Goal: Task Accomplishment & Management: Use online tool/utility

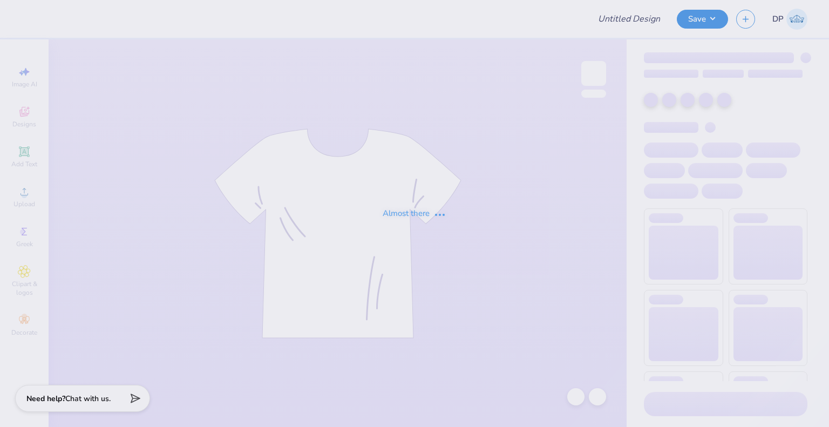
type input "angel"
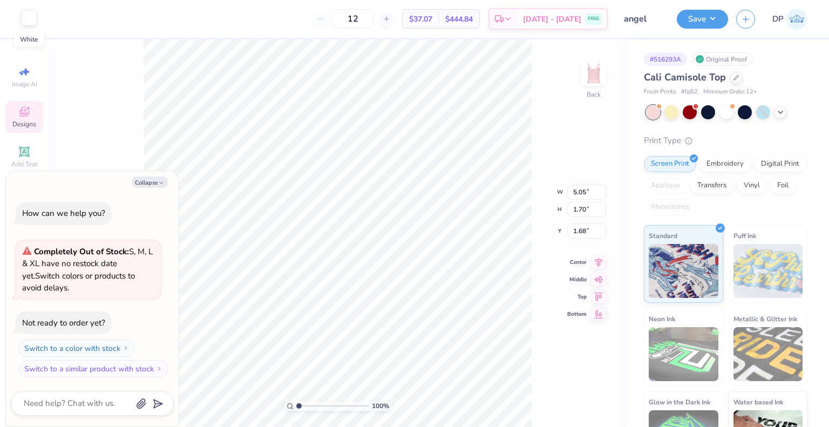
click at [24, 13] on div at bounding box center [29, 17] width 15 height 15
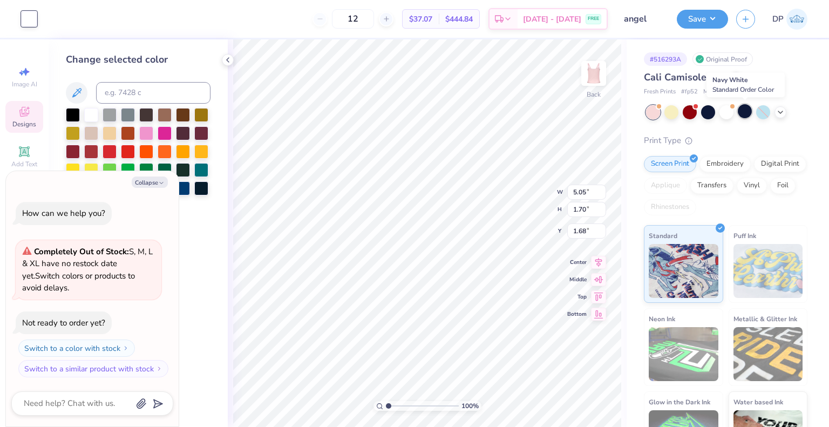
click at [741, 115] on div at bounding box center [744, 111] width 14 height 14
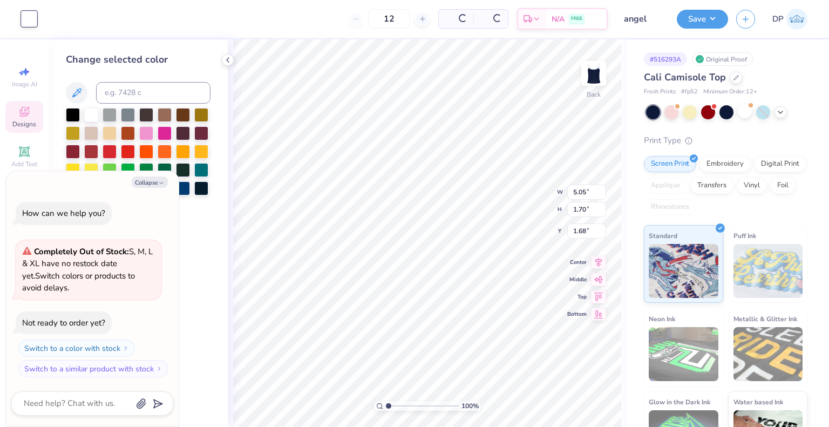
click at [739, 139] on div "Print Type" at bounding box center [725, 140] width 163 height 12
click at [735, 80] on div at bounding box center [736, 77] width 12 height 12
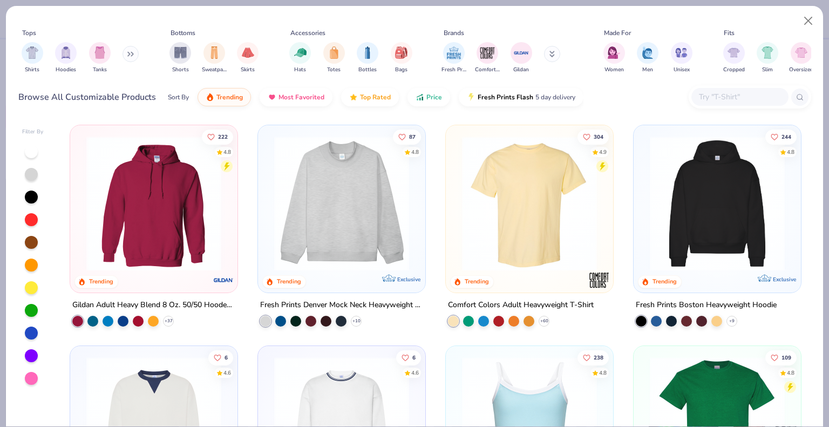
type textarea "x"
click at [722, 104] on div at bounding box center [739, 97] width 97 height 18
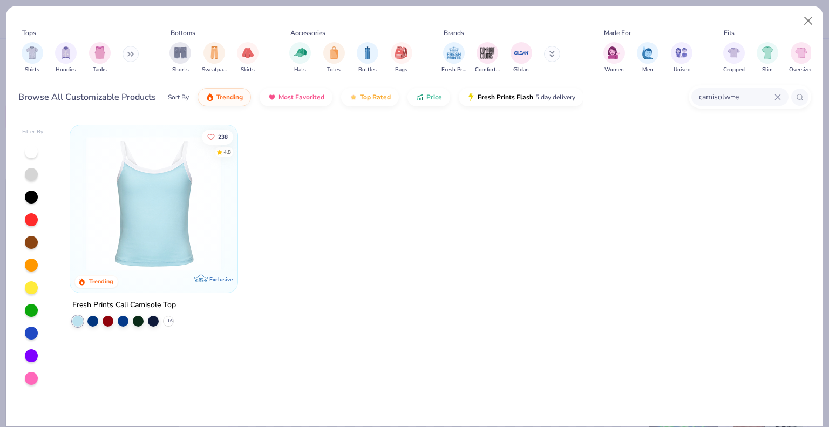
click at [733, 97] on input "camisolw=e" at bounding box center [735, 97] width 77 height 12
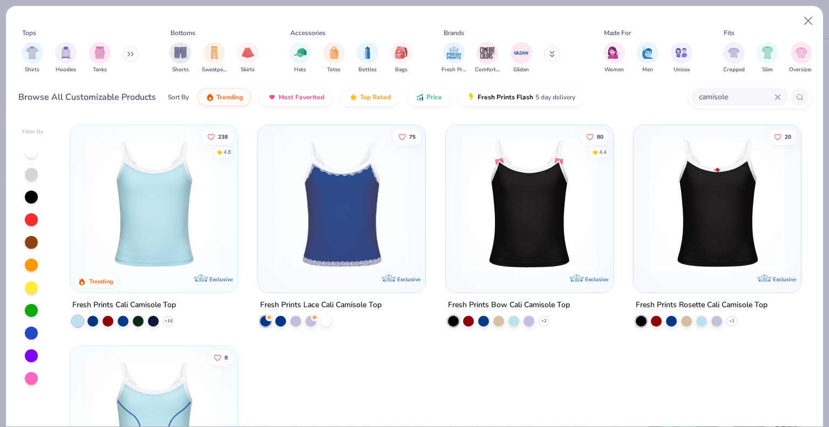
click at [716, 101] on input "camisole" at bounding box center [735, 97] width 77 height 12
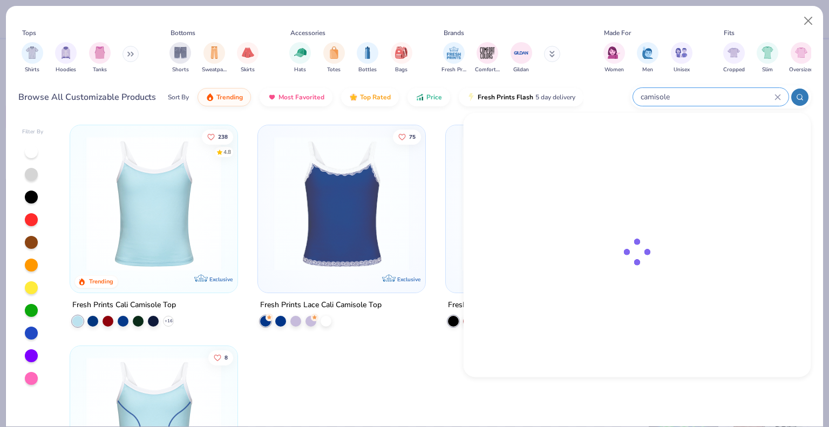
click at [716, 99] on input "camisole" at bounding box center [706, 97] width 135 height 12
click at [656, 94] on input "camisole" at bounding box center [706, 97] width 135 height 12
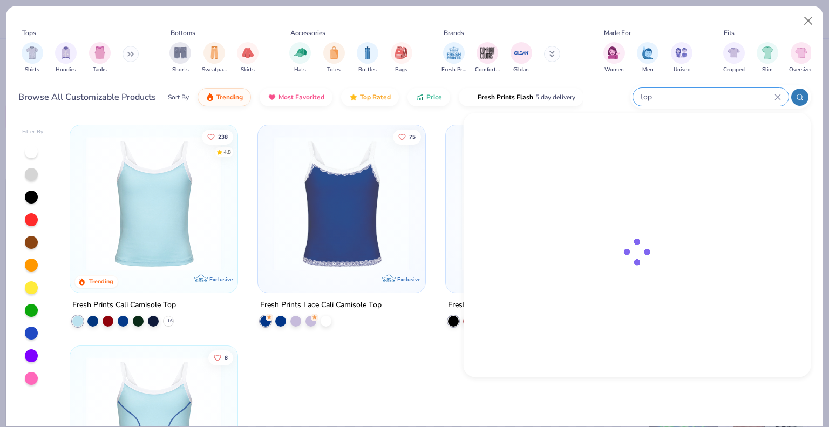
type input "top"
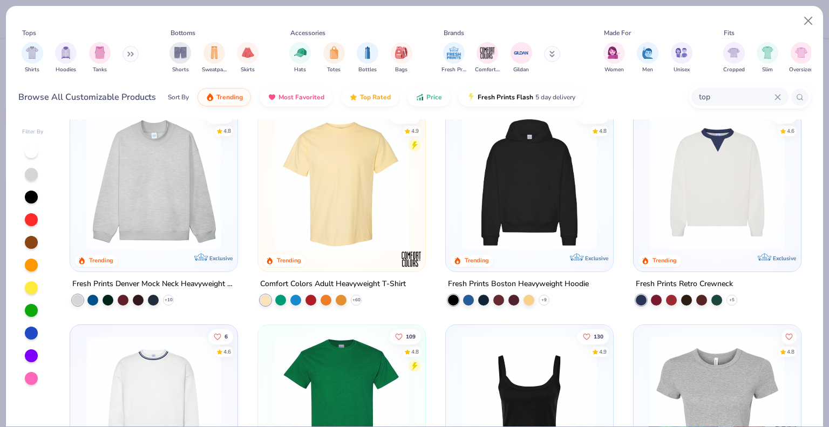
scroll to position [1672, 0]
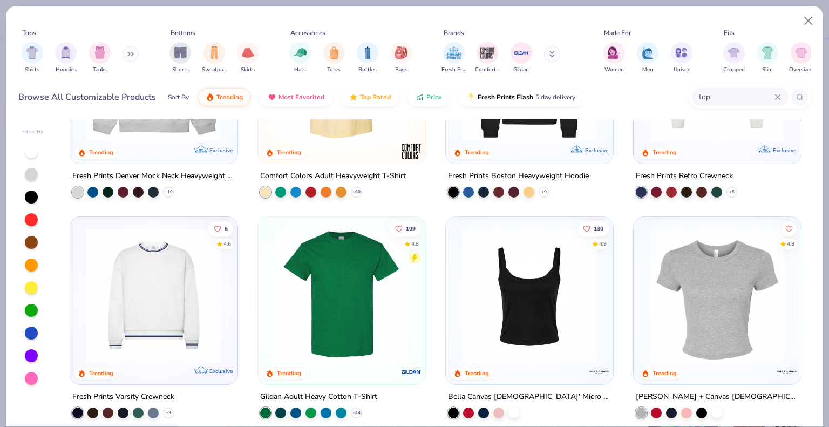
click at [540, 274] on img at bounding box center [529, 295] width 146 height 135
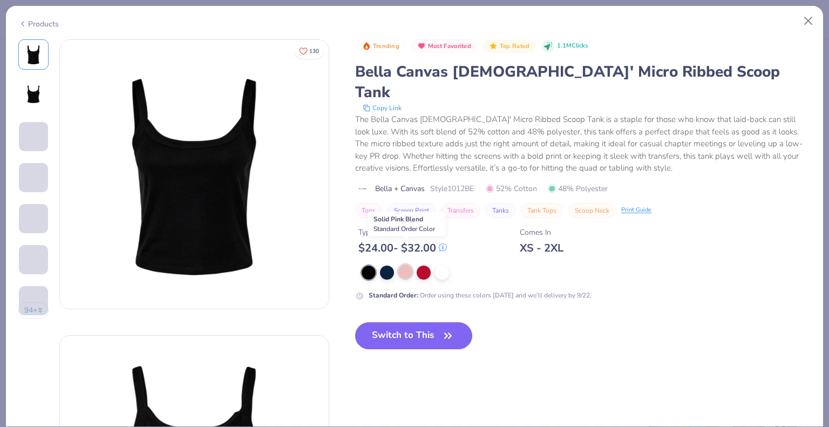
click at [404, 264] on div at bounding box center [405, 271] width 14 height 14
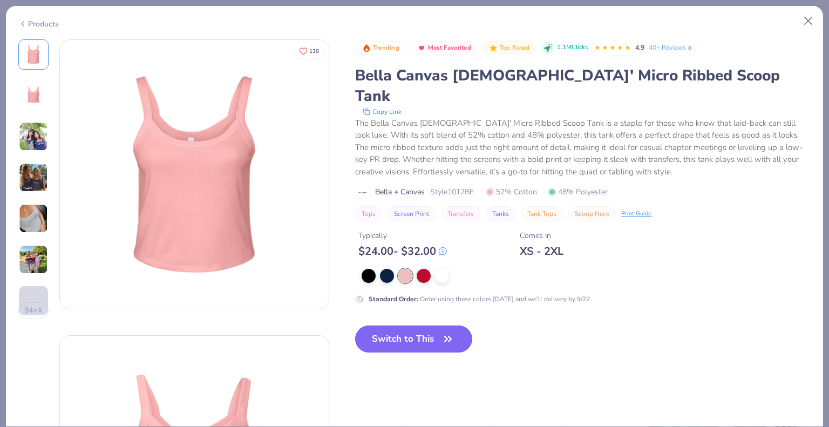
click at [425, 325] on button "Switch to This" at bounding box center [413, 338] width 117 height 27
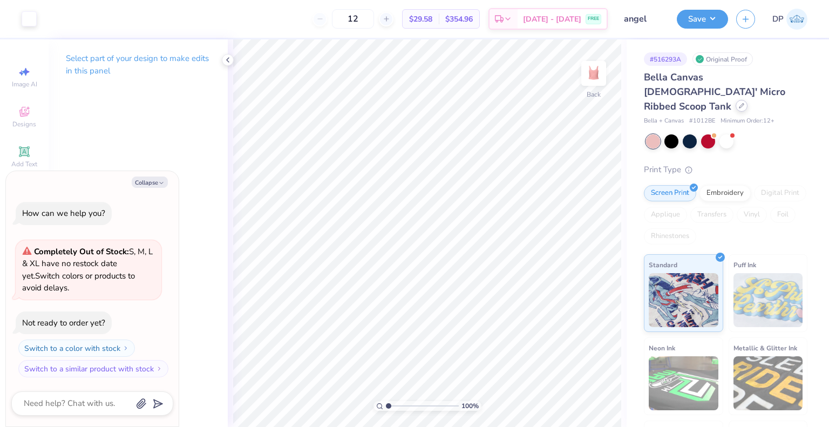
click at [738, 103] on icon at bounding box center [740, 105] width 5 height 5
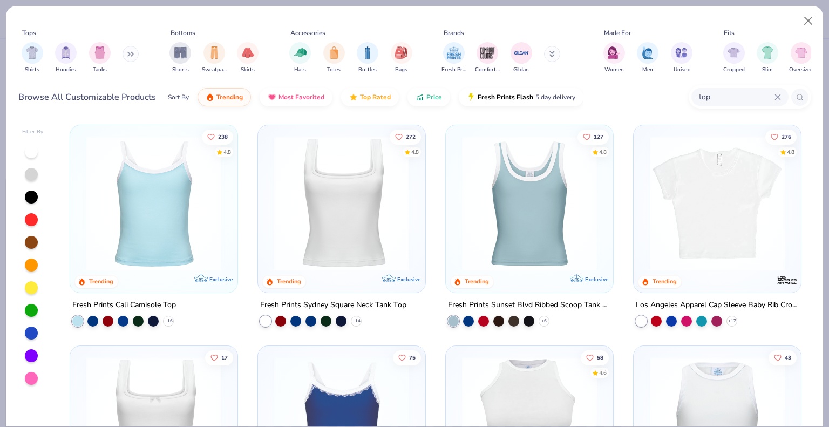
click at [32, 323] on div at bounding box center [33, 265] width 22 height 241
click at [30, 326] on div at bounding box center [31, 332] width 13 height 13
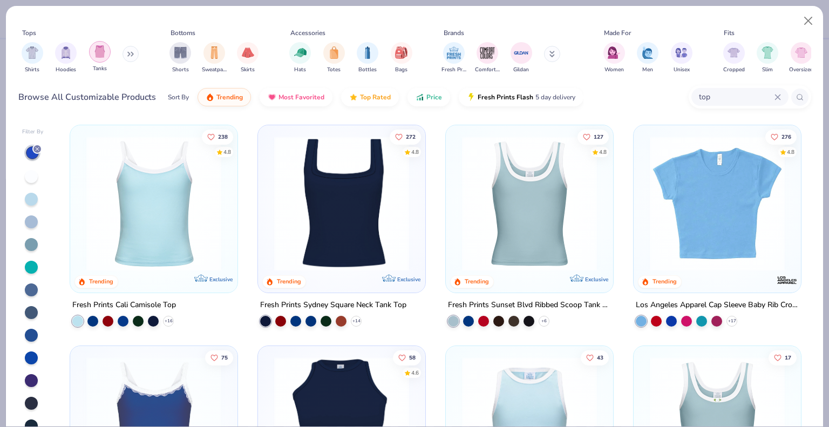
click at [95, 52] on img "filter for Tanks" at bounding box center [100, 51] width 12 height 12
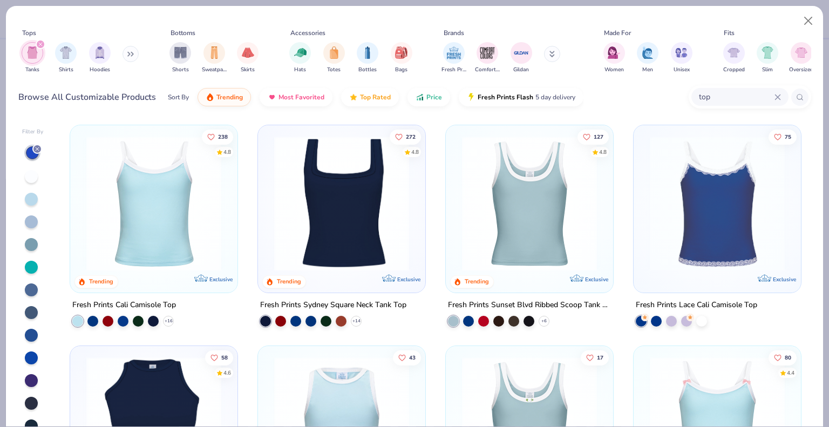
click at [30, 194] on div at bounding box center [31, 199] width 13 height 13
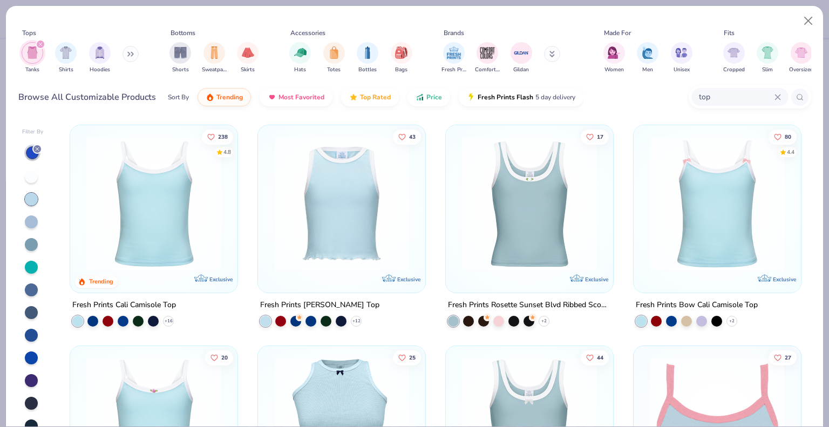
drag, startPoint x: 35, startPoint y: 197, endPoint x: 43, endPoint y: 197, distance: 7.6
click at [35, 197] on div at bounding box center [31, 199] width 13 height 13
click at [30, 155] on div at bounding box center [32, 152] width 13 height 13
click at [36, 144] on div at bounding box center [37, 149] width 10 height 10
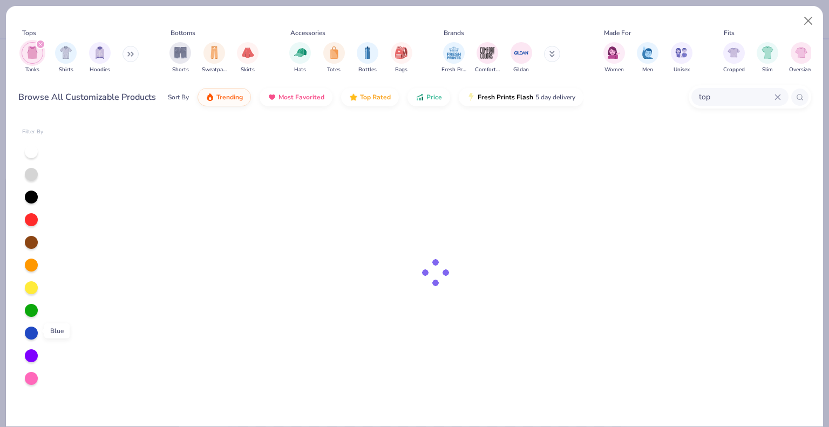
click at [32, 329] on div at bounding box center [31, 332] width 13 height 13
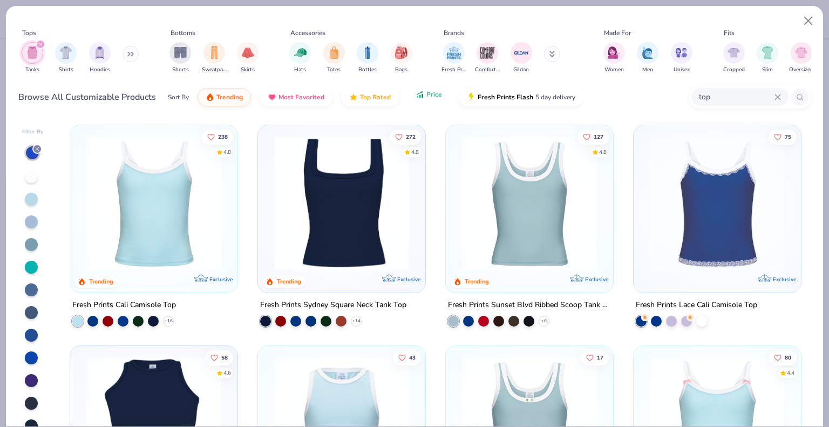
click at [432, 90] on button "Price" at bounding box center [428, 94] width 43 height 18
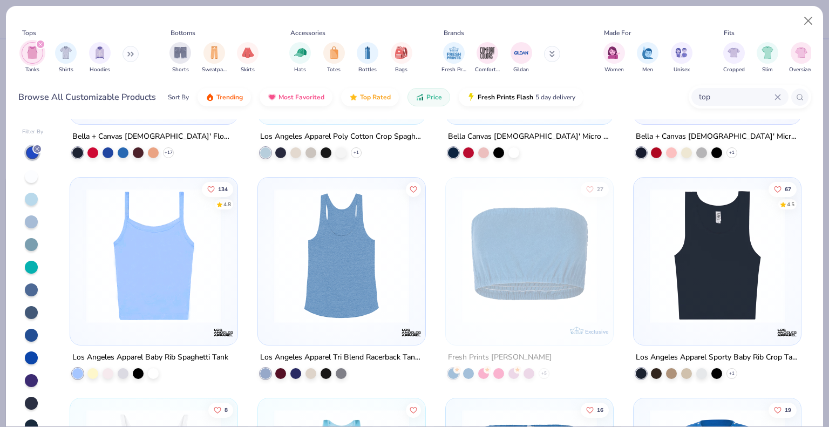
scroll to position [1715, 0]
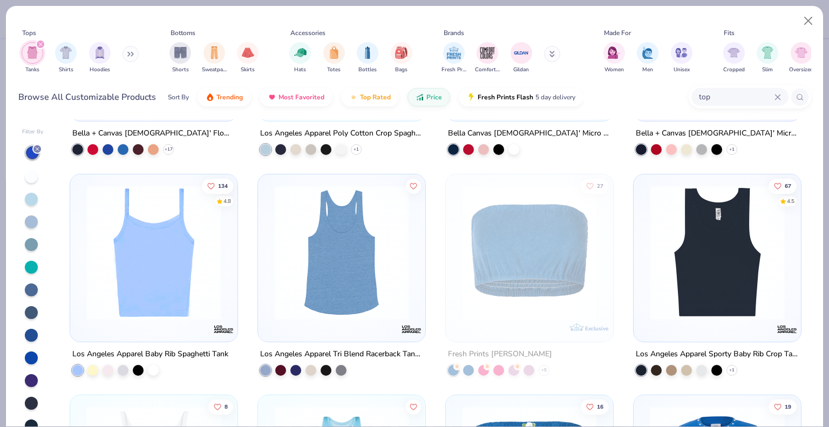
click at [134, 269] on img at bounding box center [154, 252] width 146 height 135
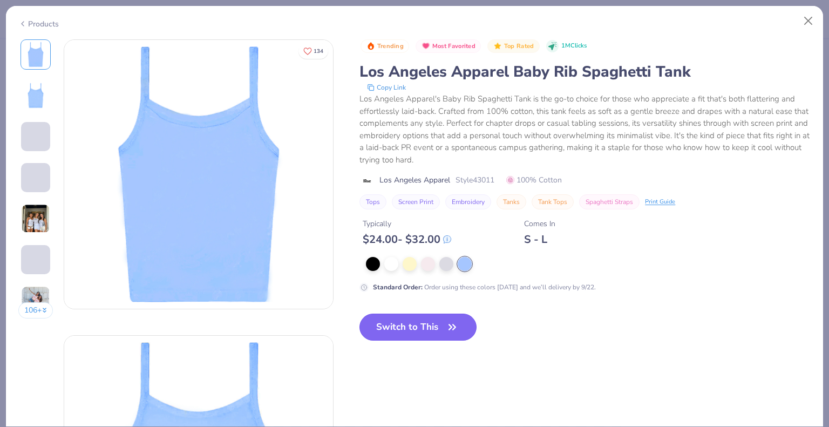
click at [433, 325] on button "Switch to This" at bounding box center [417, 326] width 117 height 27
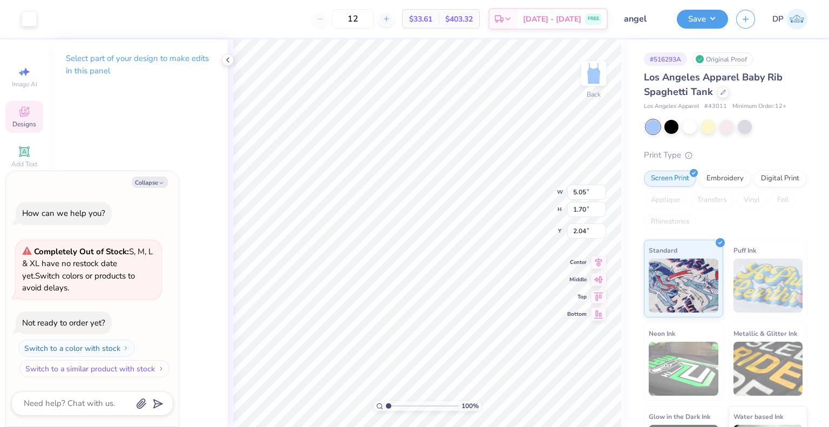
click at [108, 376] on button "Switch to a similar product with stock" at bounding box center [94, 368] width 150 height 17
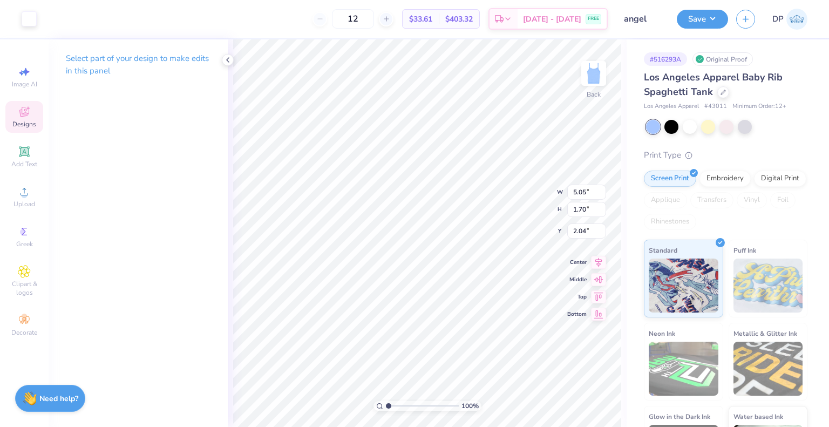
type textarea "x"
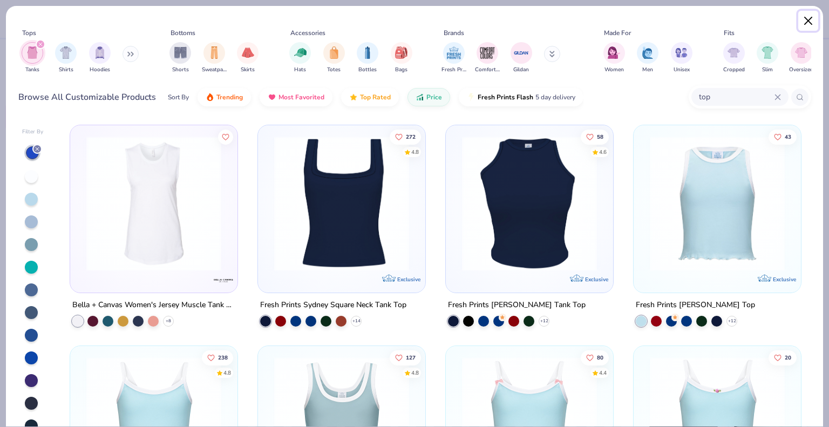
click at [805, 24] on button "Close" at bounding box center [808, 21] width 20 height 20
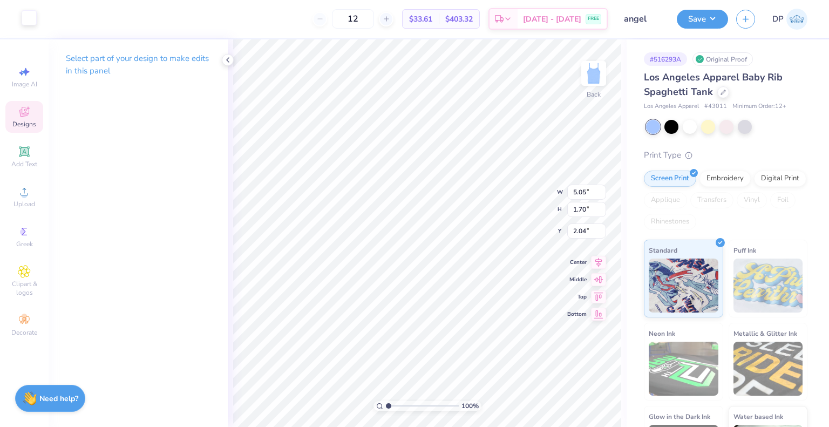
click at [32, 23] on div at bounding box center [29, 17] width 15 height 15
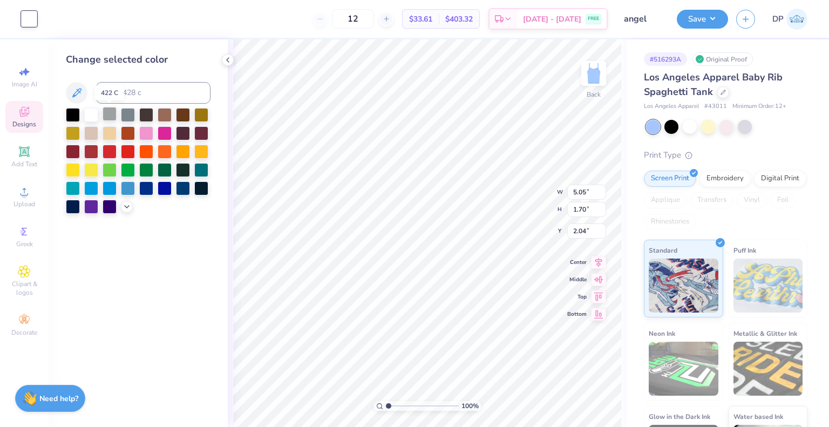
click at [108, 112] on div at bounding box center [109, 114] width 14 height 14
click at [124, 113] on div at bounding box center [128, 114] width 14 height 14
click at [72, 112] on div at bounding box center [73, 114] width 14 height 14
click at [147, 187] on div at bounding box center [146, 187] width 14 height 14
click at [187, 190] on div at bounding box center [183, 187] width 14 height 14
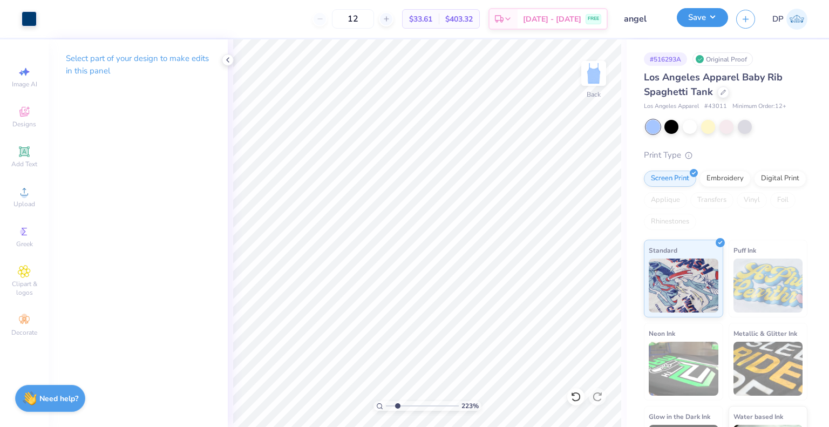
click at [703, 20] on button "Save" at bounding box center [701, 17] width 51 height 19
type input "2.22643191709162"
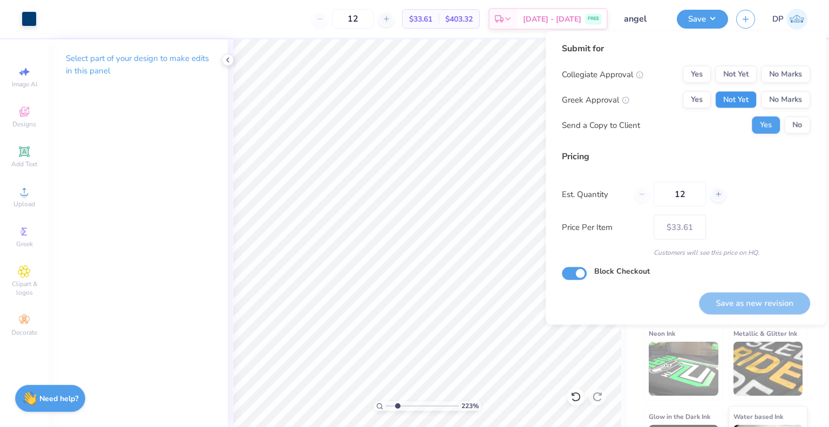
click at [741, 100] on button "Not Yet" at bounding box center [736, 99] width 42 height 17
click at [740, 73] on button "Not Yet" at bounding box center [736, 74] width 42 height 17
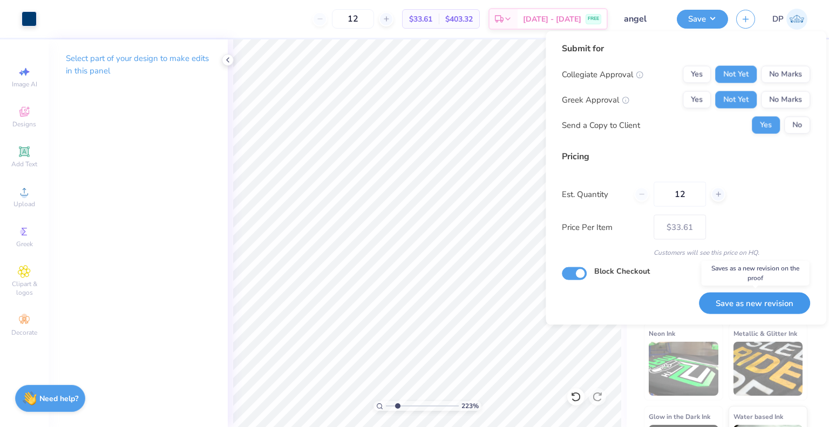
click at [747, 296] on button "Save as new revision" at bounding box center [754, 303] width 111 height 22
type input "$33.61"
type input "1"
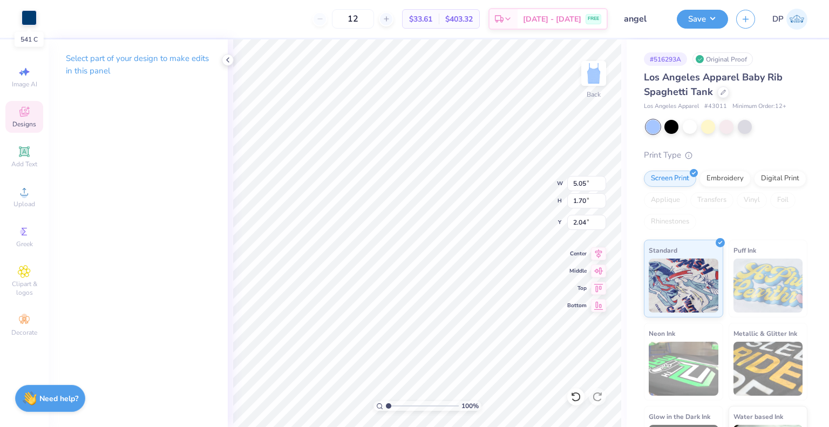
click at [28, 19] on div at bounding box center [29, 17] width 15 height 15
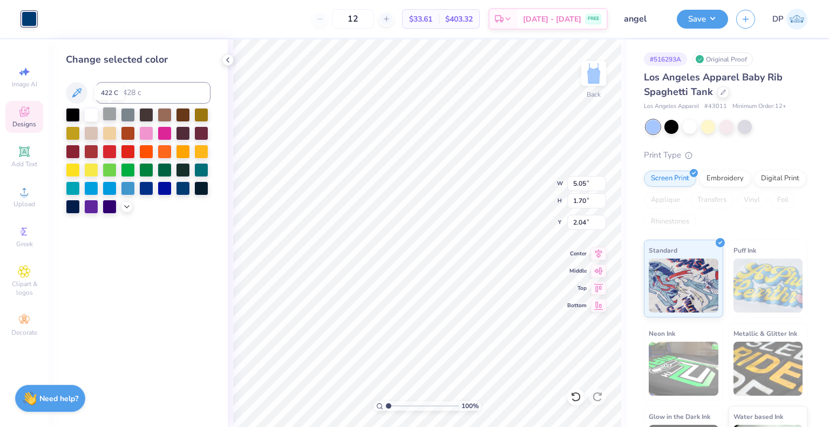
click at [115, 113] on div at bounding box center [109, 114] width 14 height 14
click at [126, 112] on div at bounding box center [128, 114] width 14 height 14
